Goal: Information Seeking & Learning: Learn about a topic

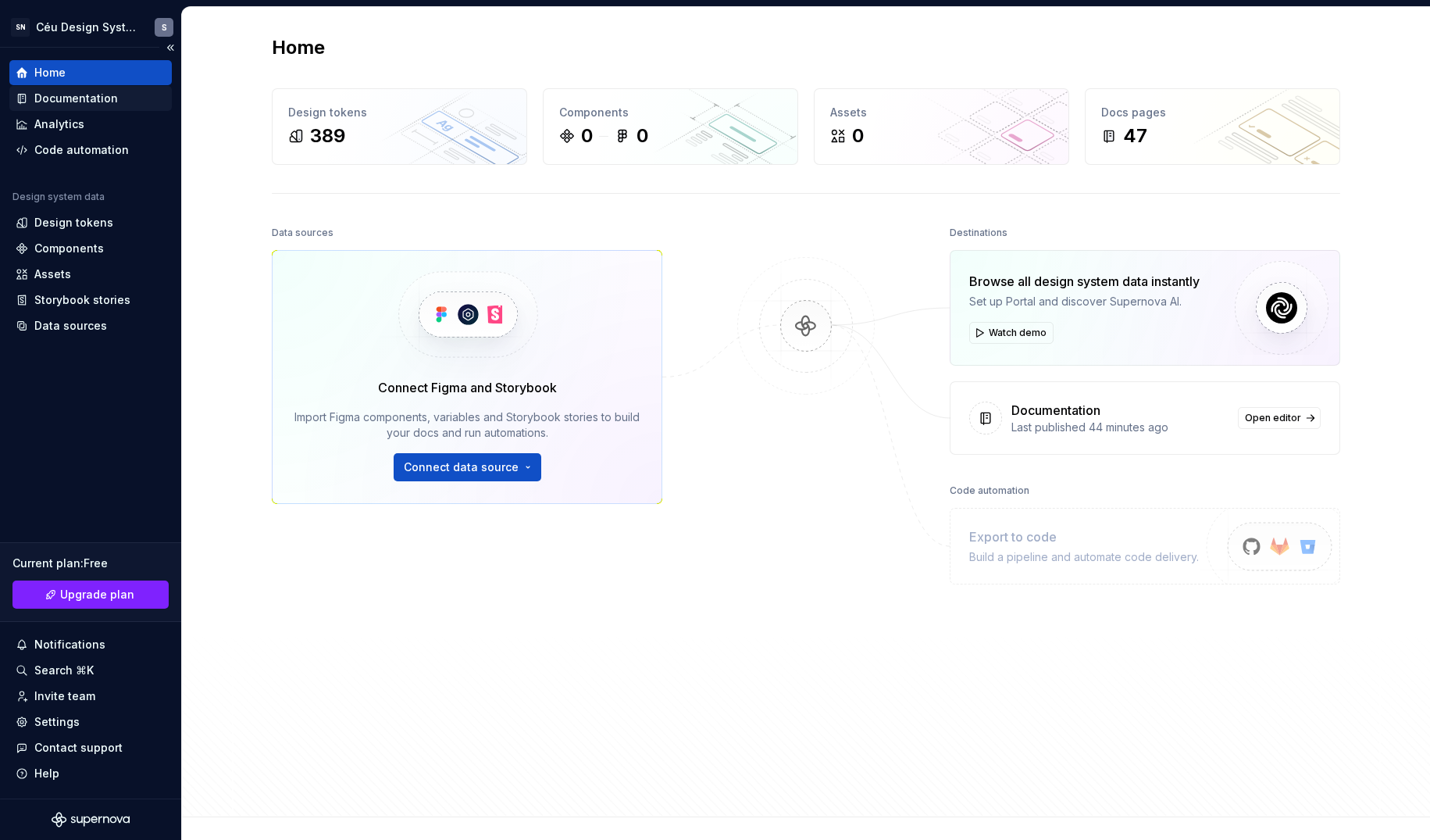
click at [74, 99] on div "Documentation" at bounding box center [76, 98] width 83 height 15
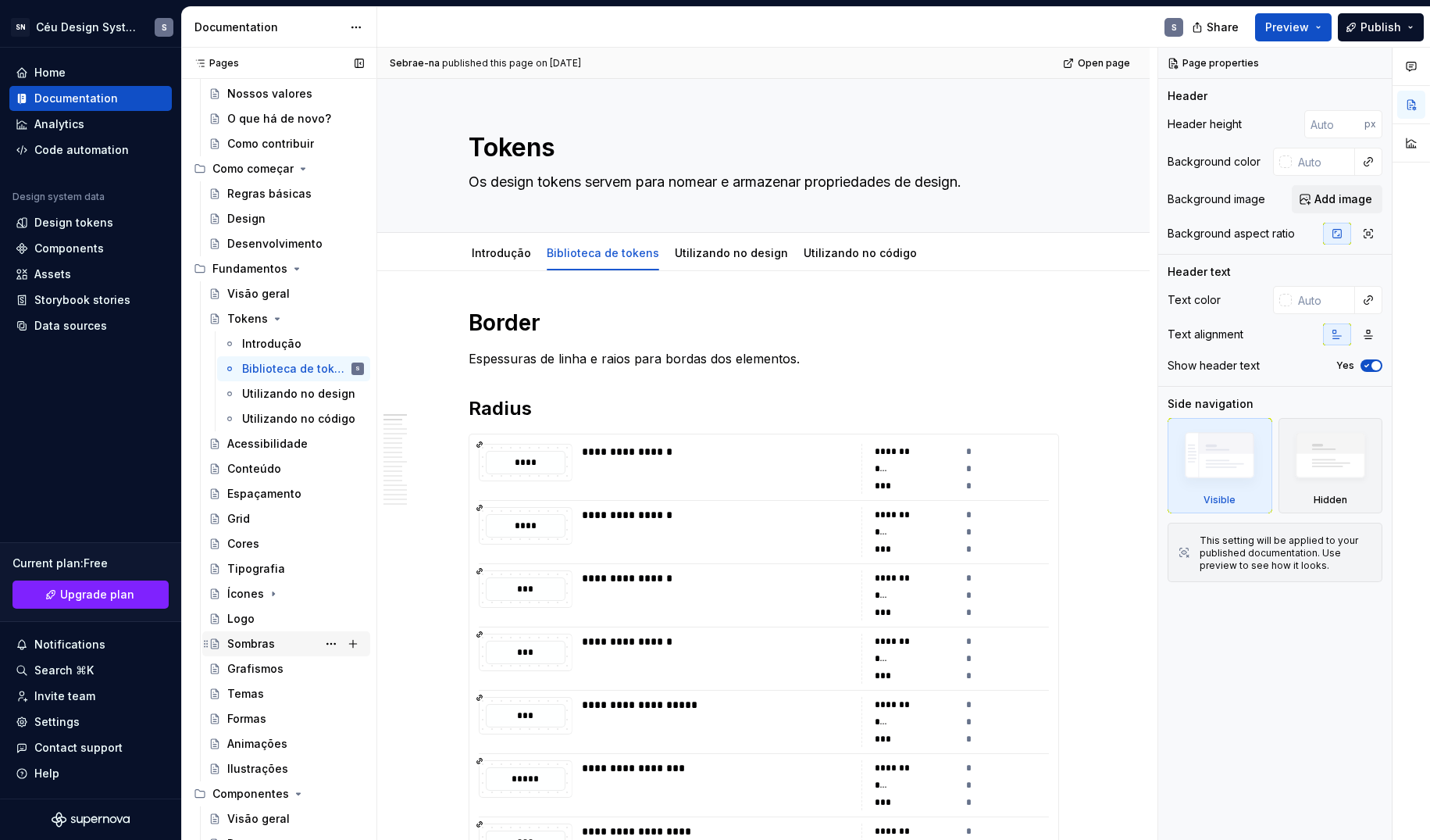
scroll to position [443, 0]
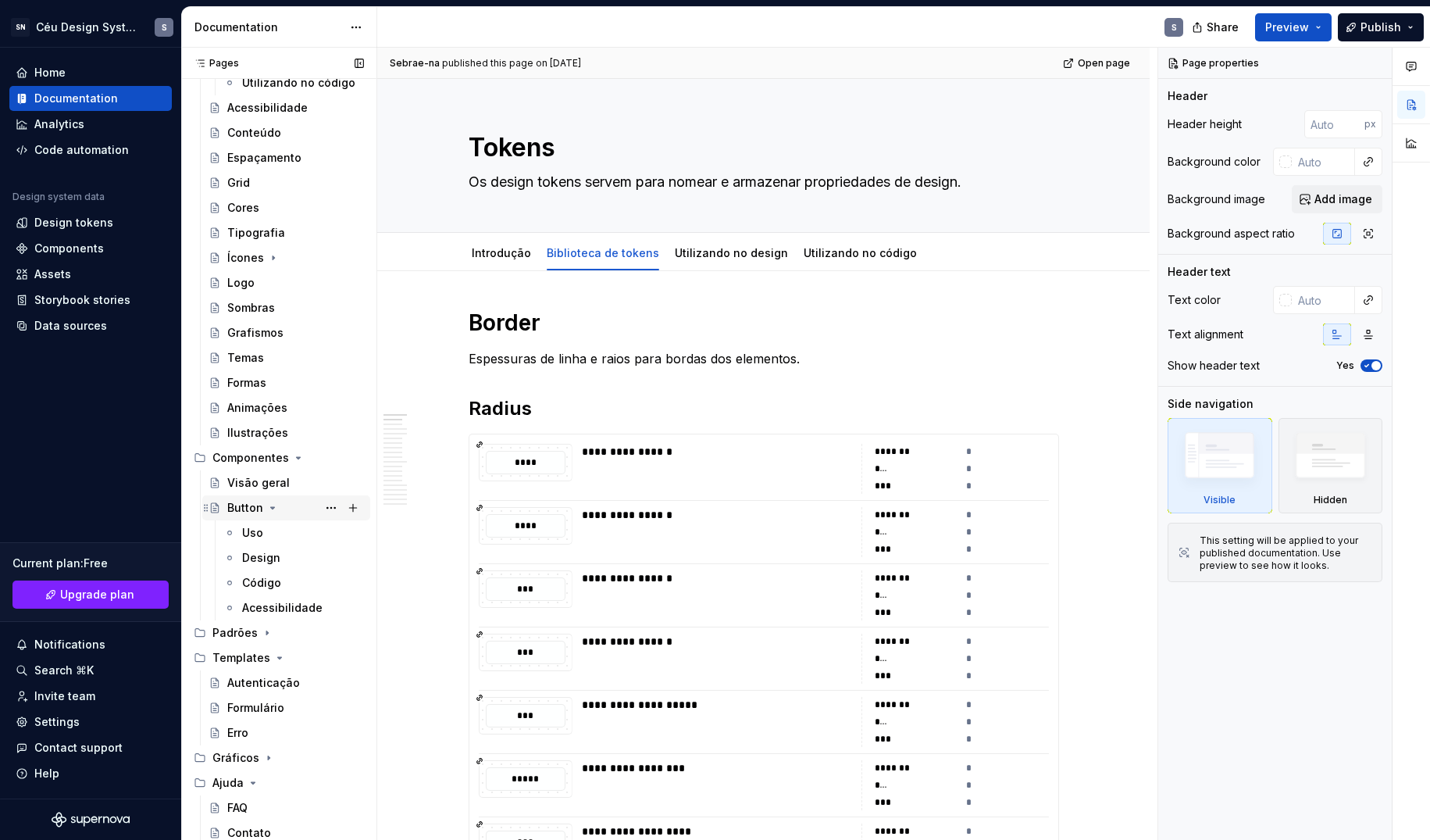
click at [271, 506] on icon "Page tree" at bounding box center [272, 508] width 13 height 13
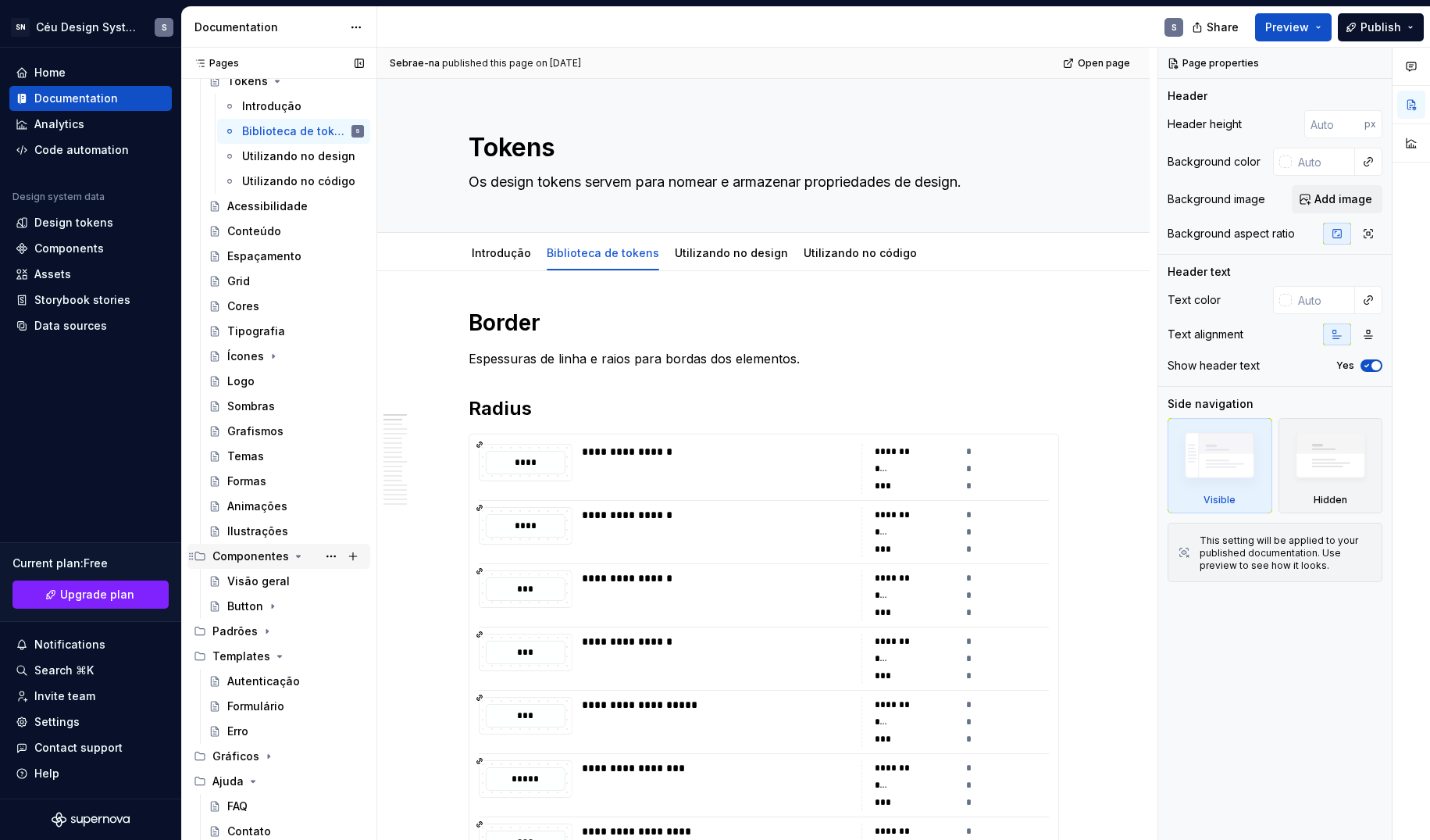
scroll to position [344, 0]
click at [266, 632] on icon "Page tree" at bounding box center [267, 631] width 2 height 4
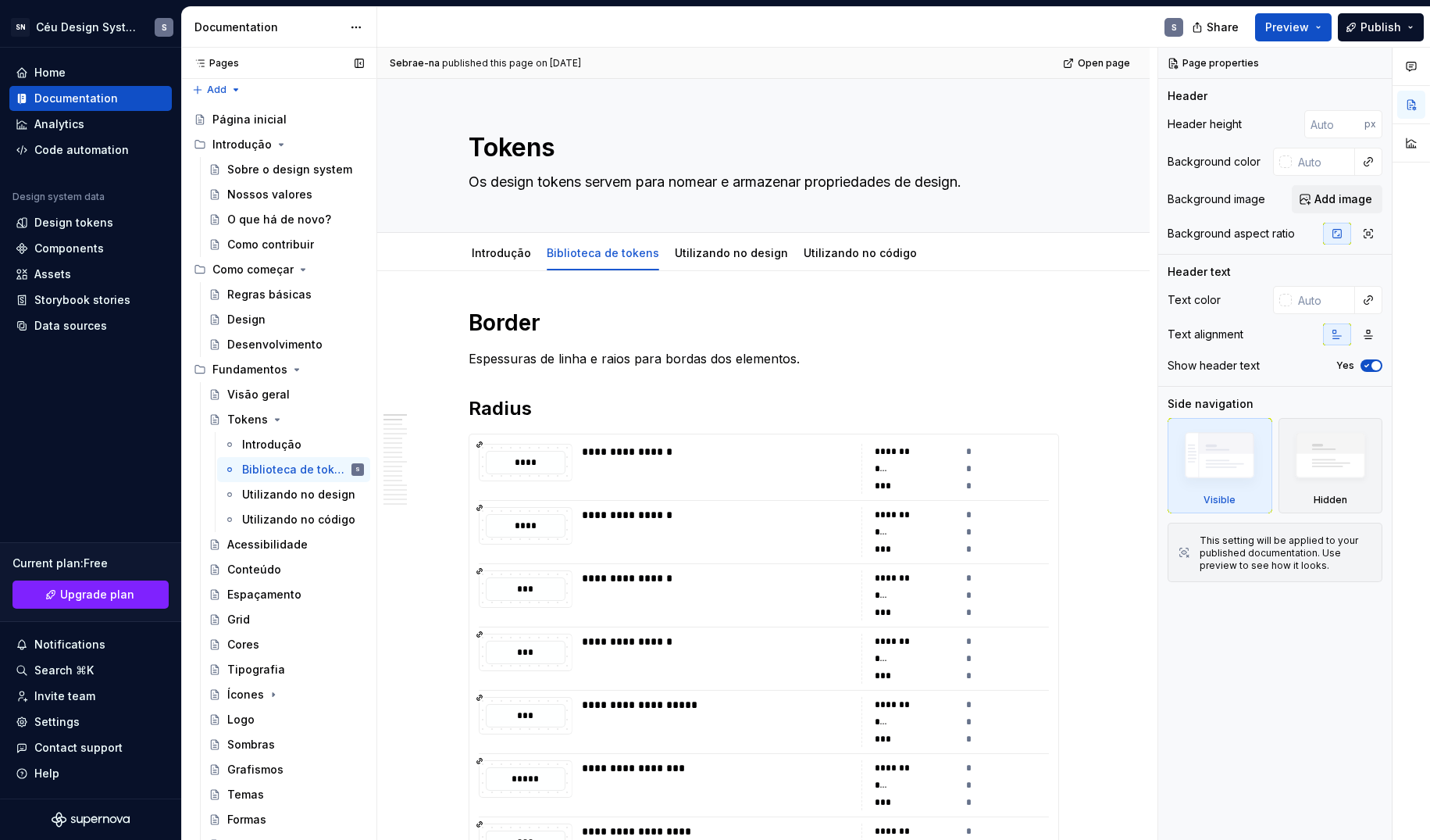
scroll to position [0, 0]
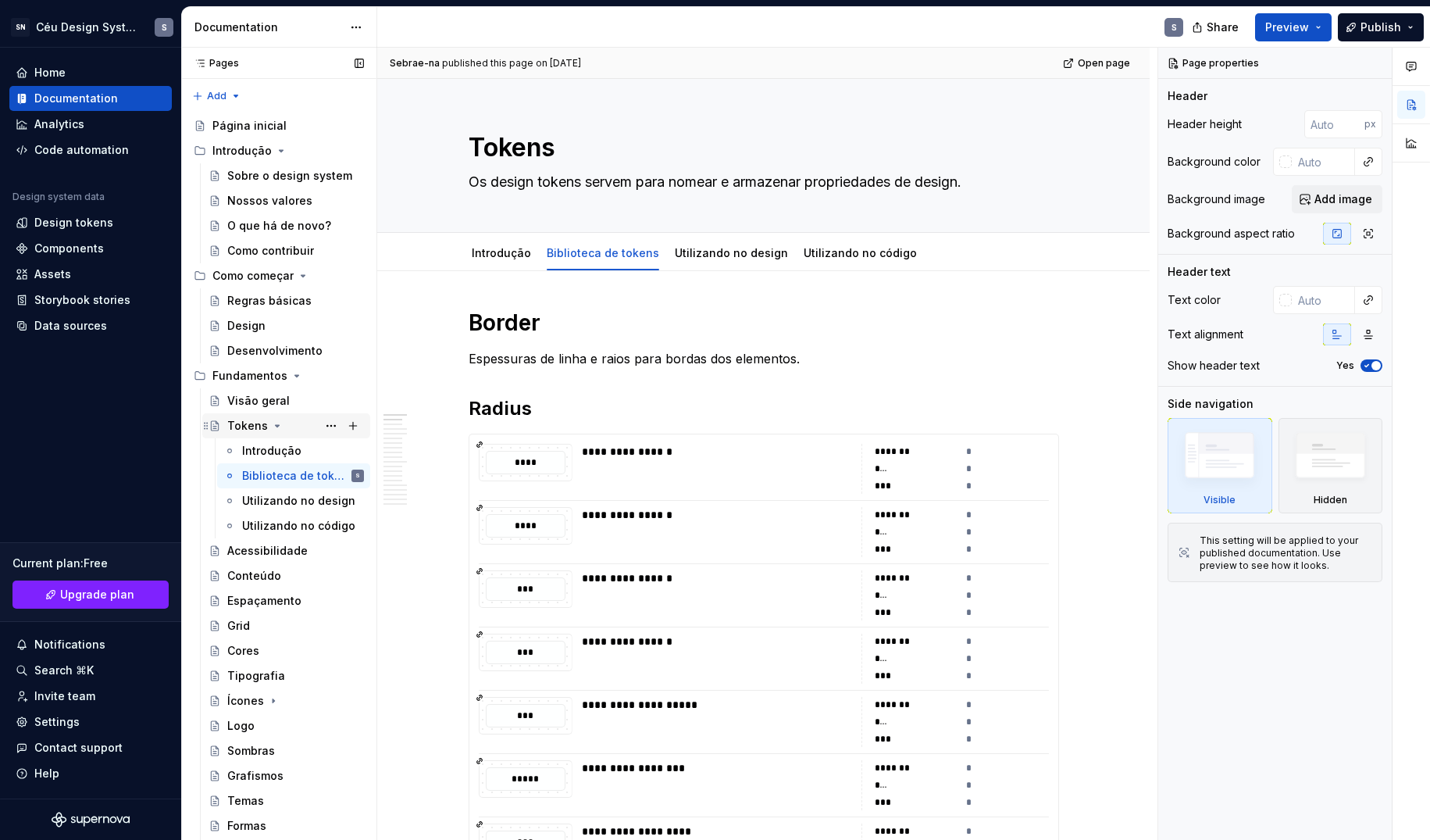
click at [276, 425] on icon "Page tree" at bounding box center [277, 426] width 4 height 2
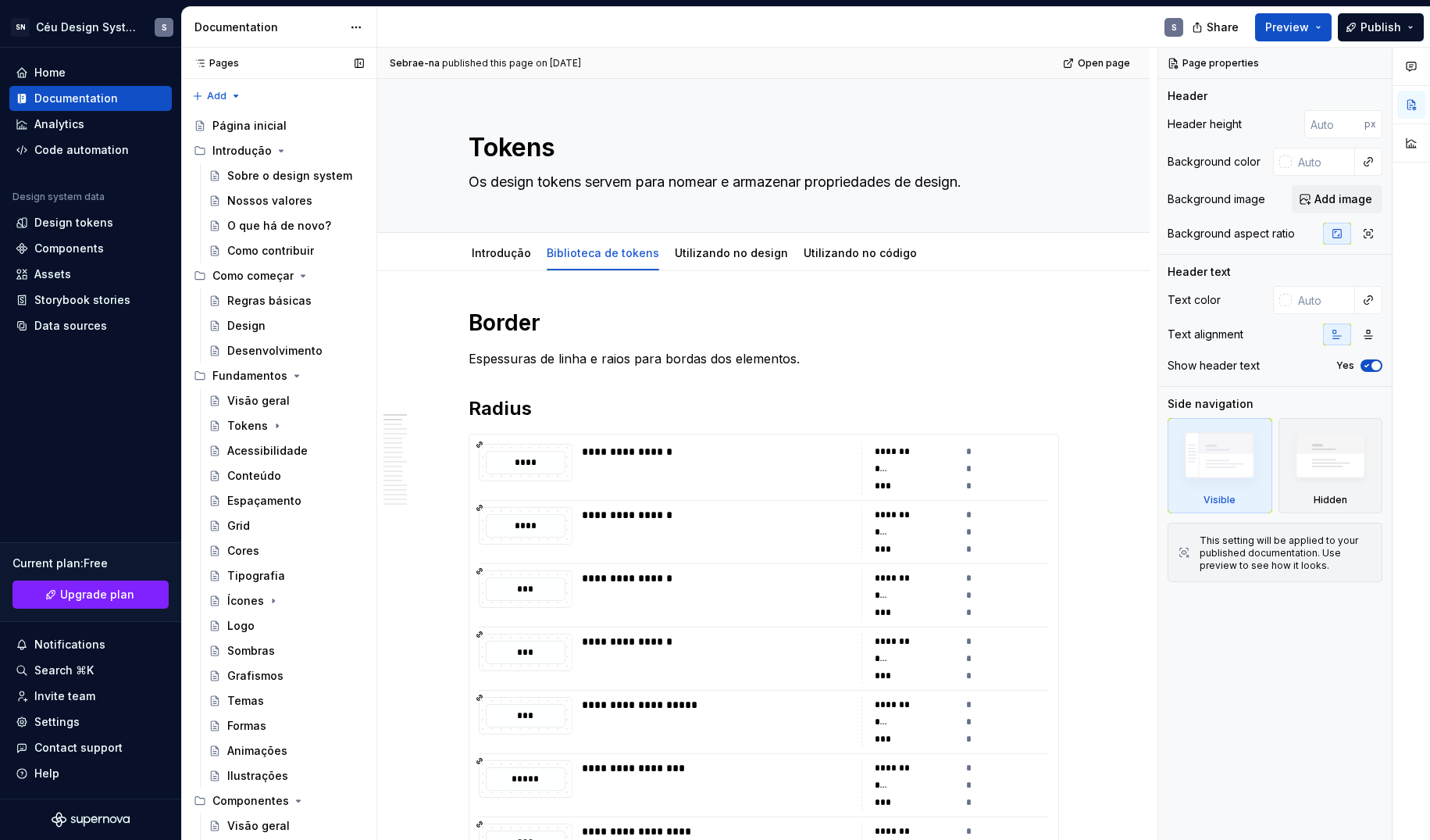
scroll to position [320, 0]
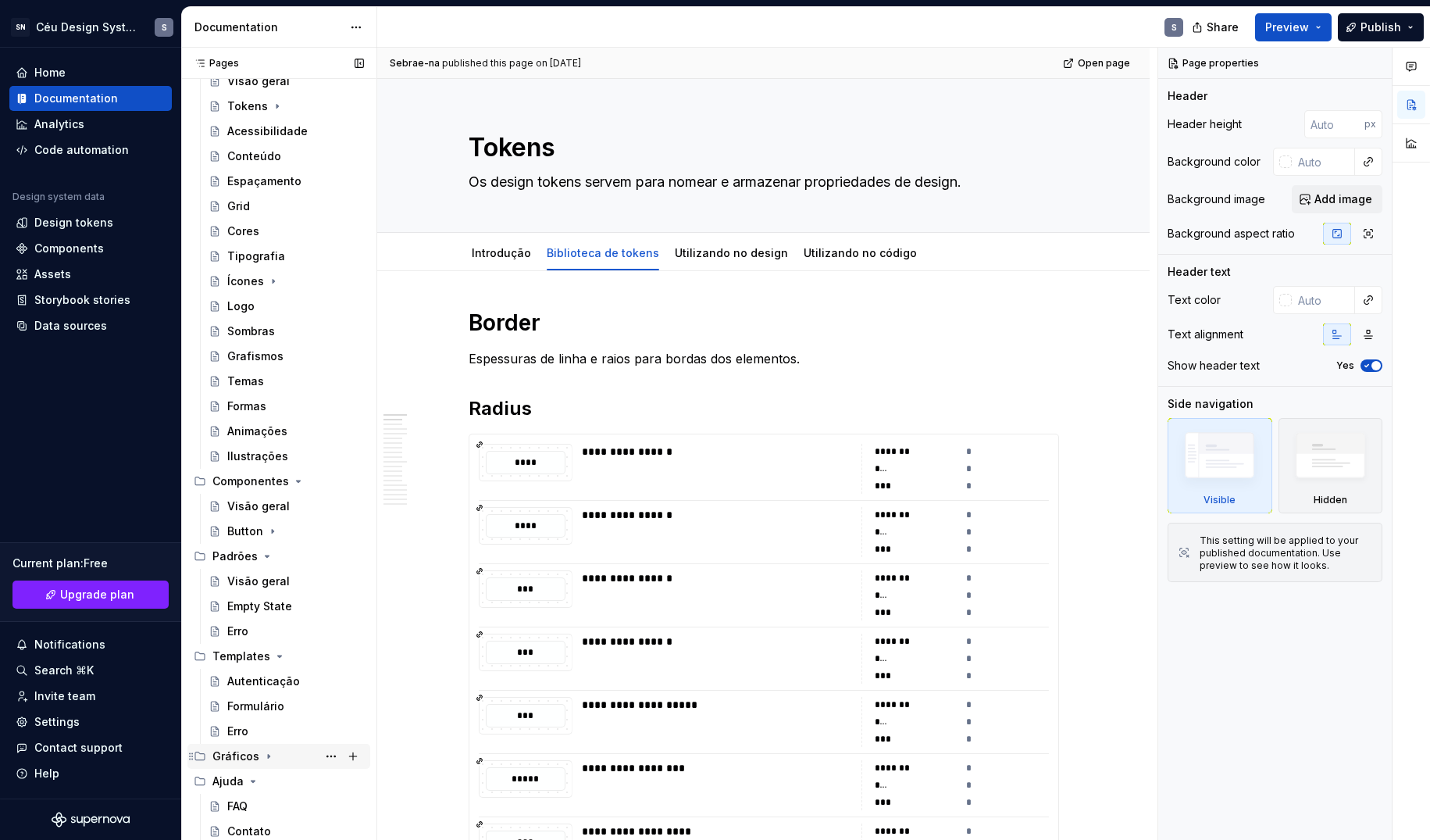
click at [269, 752] on icon "Page tree" at bounding box center [269, 756] width 13 height 13
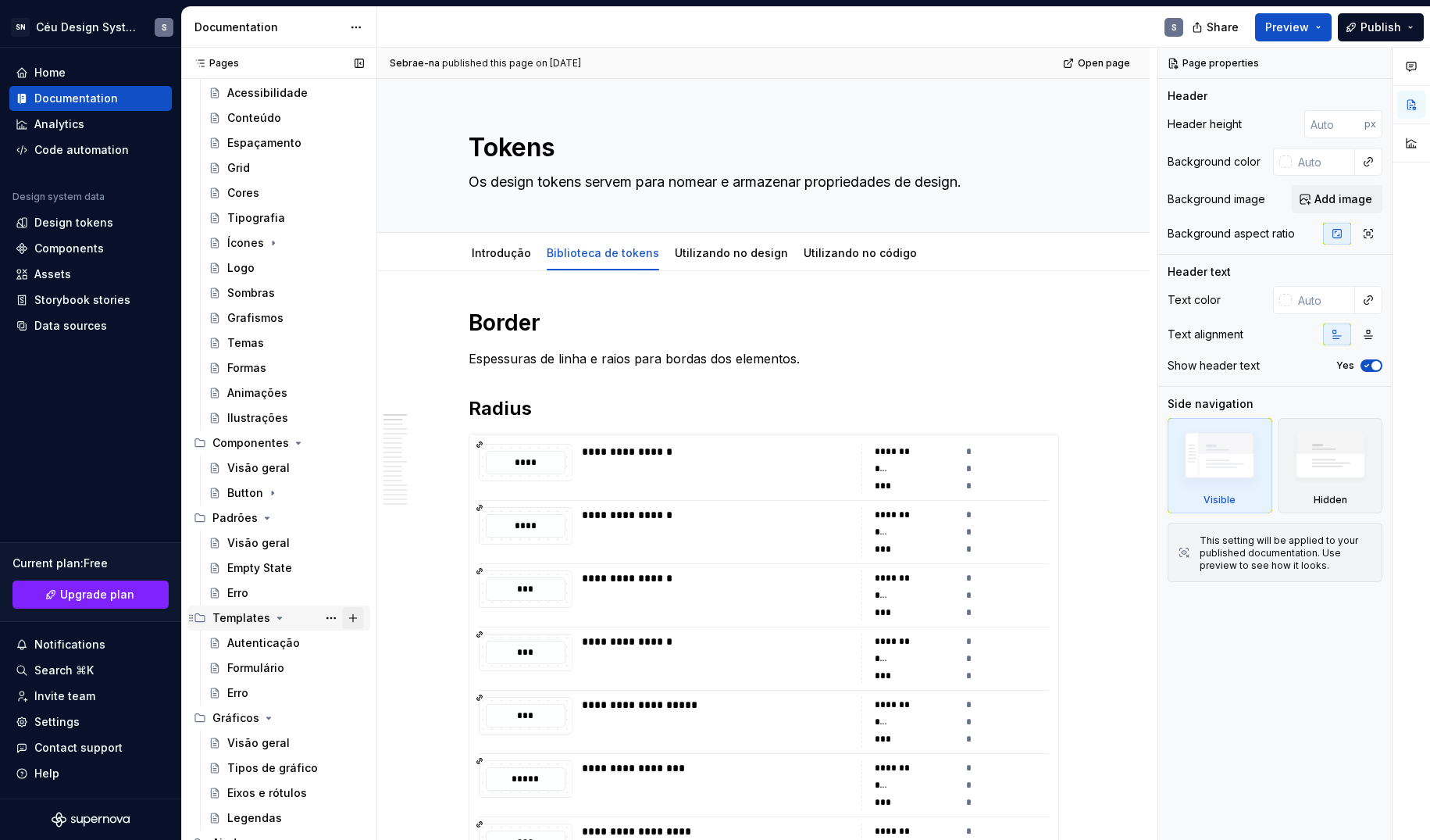
scroll to position [419, 0]
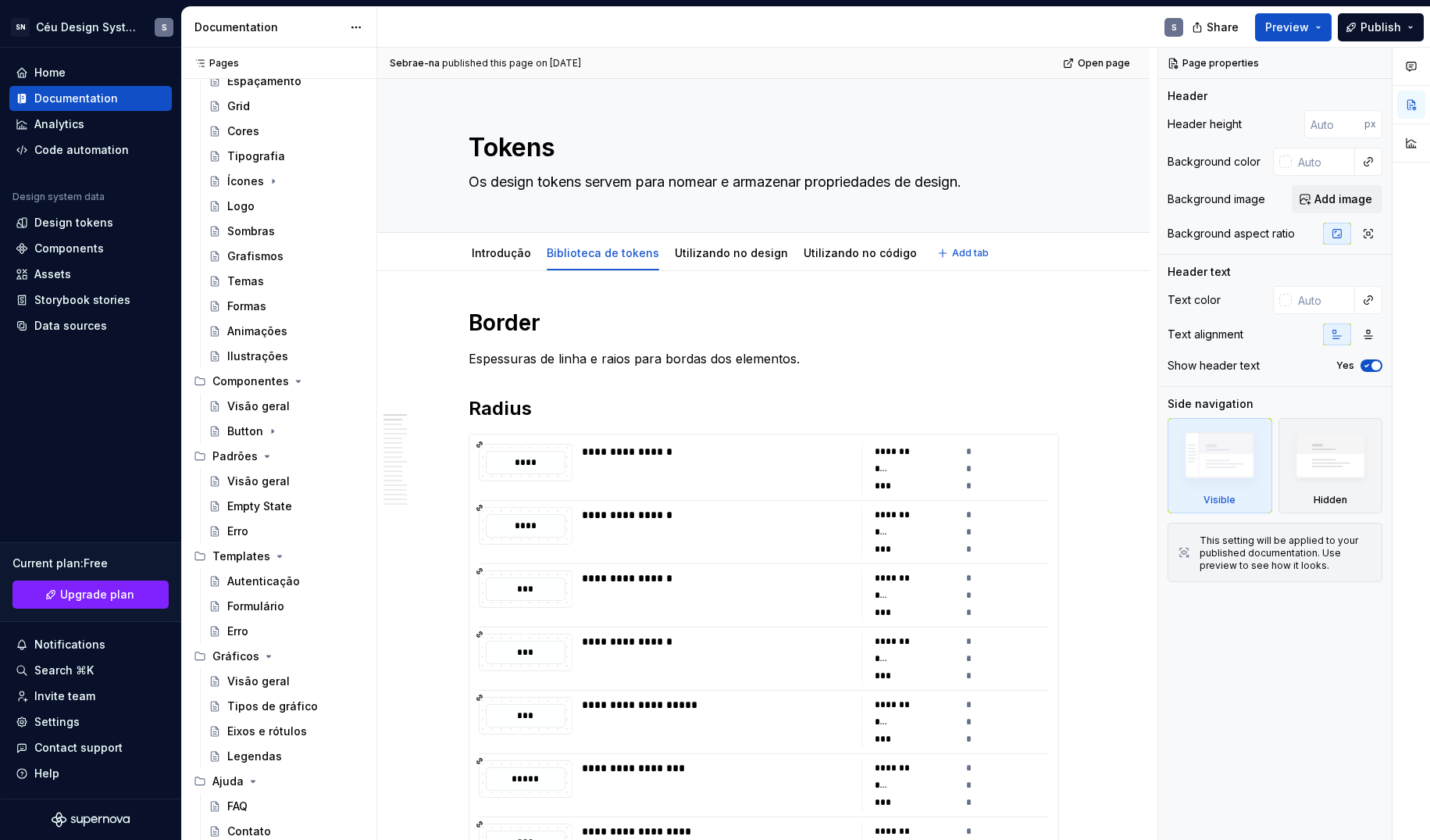
type textarea "*"
